Goal: Transaction & Acquisition: Purchase product/service

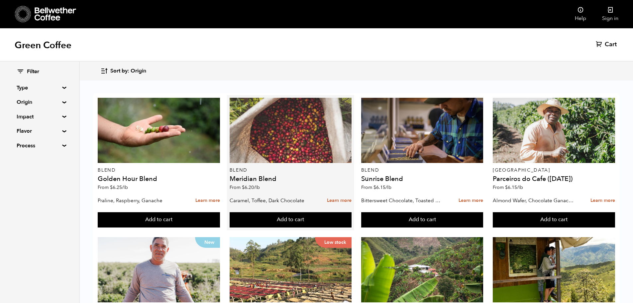
click at [290, 145] on div at bounding box center [291, 130] width 122 height 65
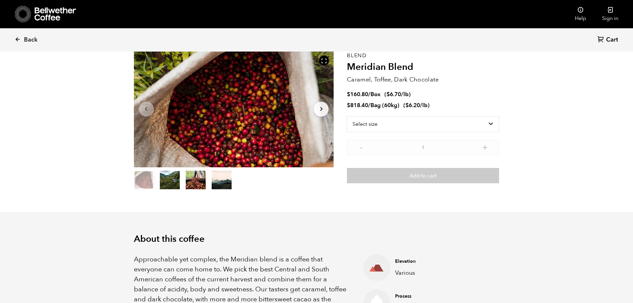
scroll to position [289, 354]
click at [166, 185] on button "item 1" at bounding box center [170, 181] width 20 height 19
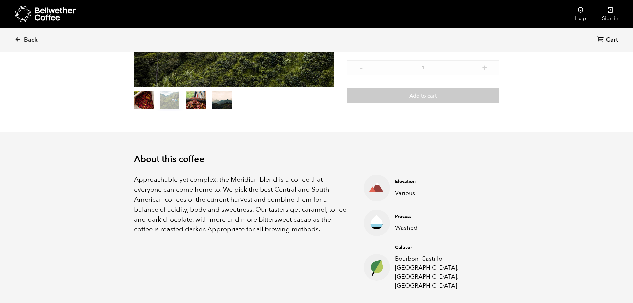
scroll to position [133, 0]
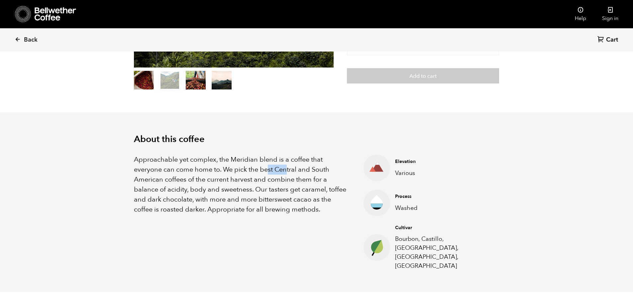
drag, startPoint x: 267, startPoint y: 168, endPoint x: 286, endPoint y: 170, distance: 19.0
click at [286, 170] on p "Approachable yet complex, the Meridian blend is a coffee that everyone can come…" at bounding box center [240, 185] width 213 height 60
click at [198, 179] on p "Approachable yet complex, the Meridian blend is a coffee that everyone can come…" at bounding box center [240, 185] width 213 height 60
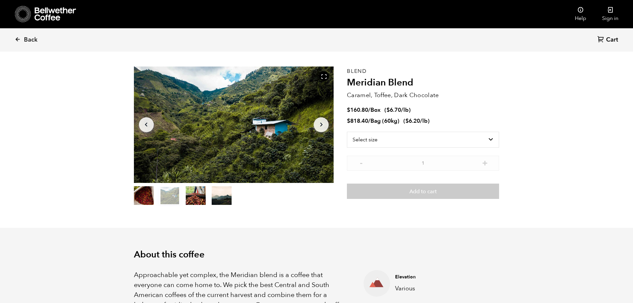
scroll to position [0, 0]
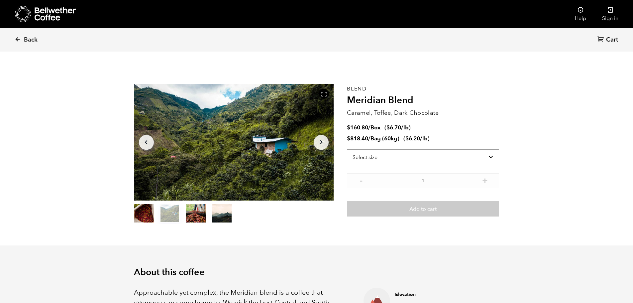
click at [494, 155] on select "Select size Bag (60kg) (132 lbs) Box (24 lbs)" at bounding box center [423, 157] width 152 height 16
click at [347, 149] on select "Select size Bag (60kg) (132 lbs) Box (24 lbs)" at bounding box center [423, 157] width 152 height 16
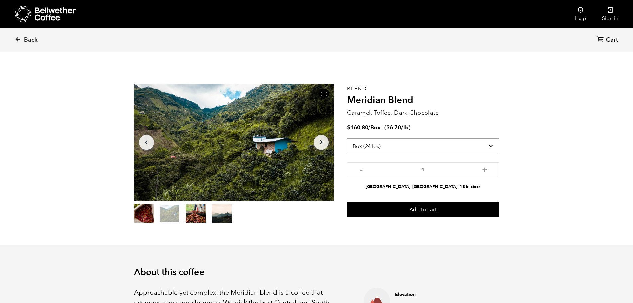
click at [481, 141] on select "Select size Bag (60kg) (132 lbs) Box (24 lbs)" at bounding box center [423, 146] width 152 height 16
select select "bag-3"
click at [347, 138] on select "Select size Bag (60kg) (132 lbs) Box (24 lbs)" at bounding box center [423, 146] width 152 height 16
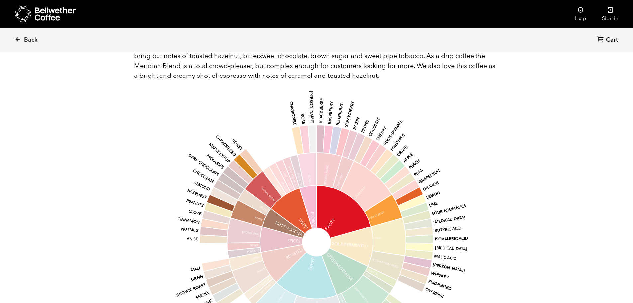
scroll to position [365, 0]
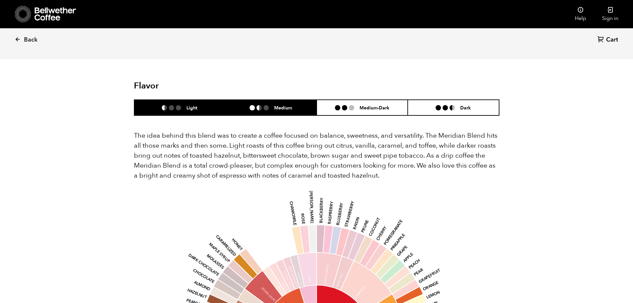
click at [273, 105] on ul at bounding box center [262, 107] width 25 height 5
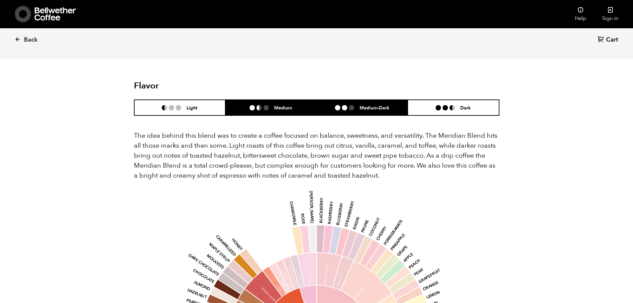
click at [345, 100] on li "Medium-Dark" at bounding box center [362, 108] width 91 height 16
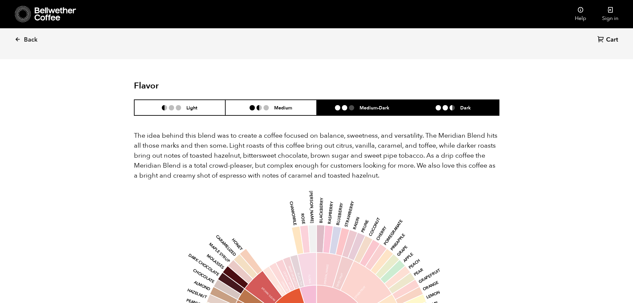
click at [435, 100] on li "Dark" at bounding box center [453, 108] width 91 height 16
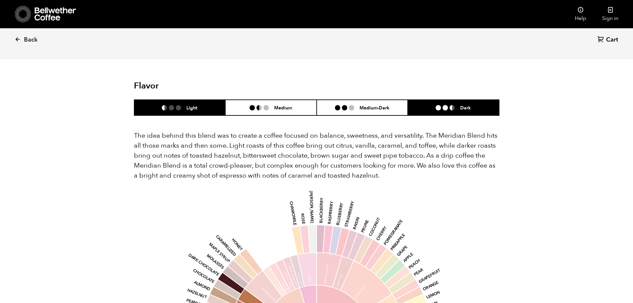
click at [164, 100] on li "Light" at bounding box center [179, 108] width 91 height 16
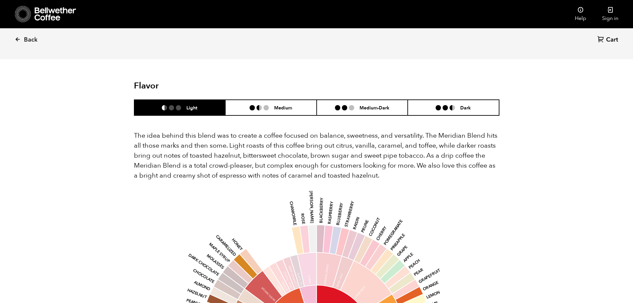
click at [266, 116] on div "The idea behind this blend was to create a coffee focused on balance, sweetness…" at bounding box center [316, 299] width 365 height 367
click at [266, 105] on div "Medium" at bounding box center [271, 108] width 43 height 6
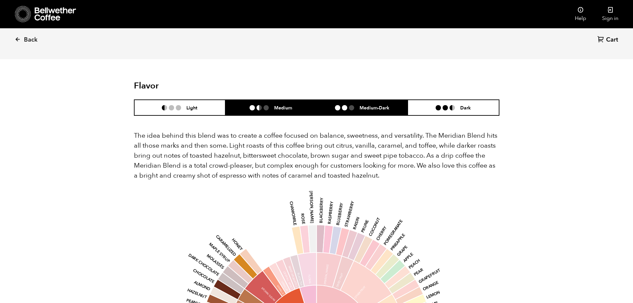
click at [369, 100] on li "Medium-Dark" at bounding box center [362, 108] width 91 height 16
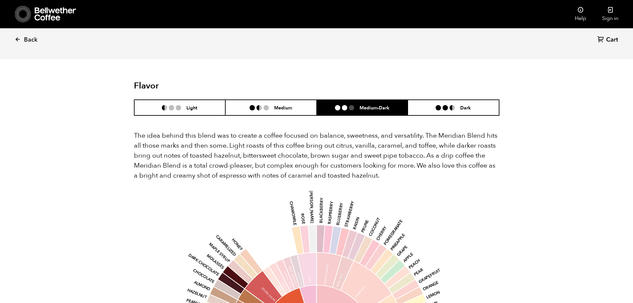
click at [351, 138] on p "The idea behind this blend was to create a coffee focused on balance, sweetness…" at bounding box center [316, 156] width 365 height 50
